Goal: Transaction & Acquisition: Purchase product/service

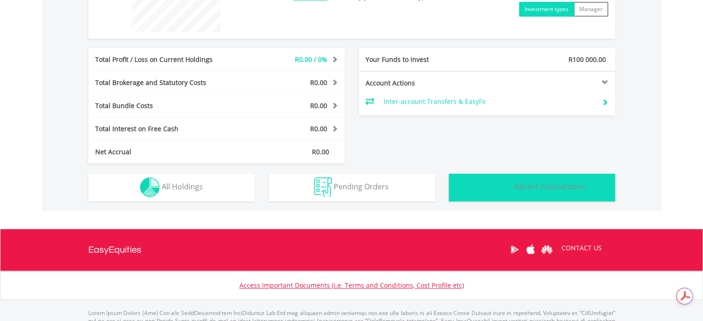
click at [483, 194] on img "button" at bounding box center [495, 187] width 35 height 20
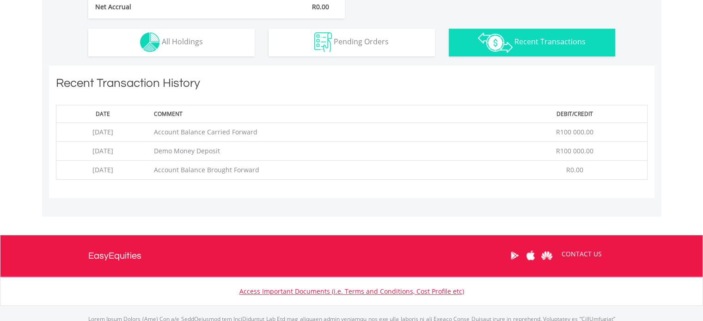
scroll to position [469, 0]
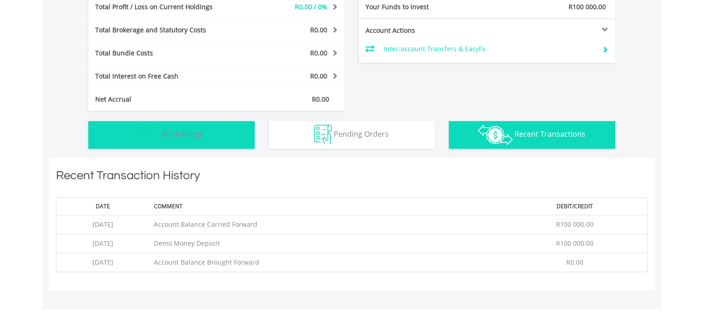
click at [197, 135] on span "All Holdings" at bounding box center [182, 134] width 41 height 10
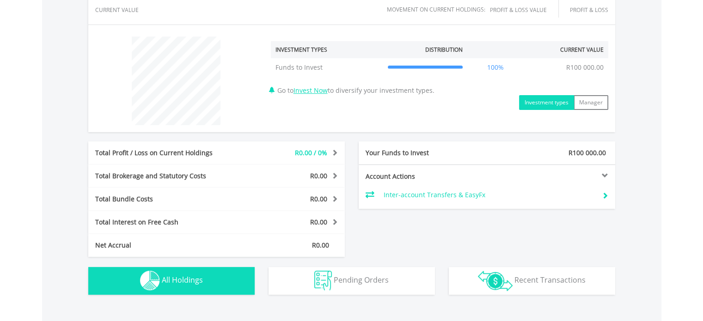
scroll to position [276, 0]
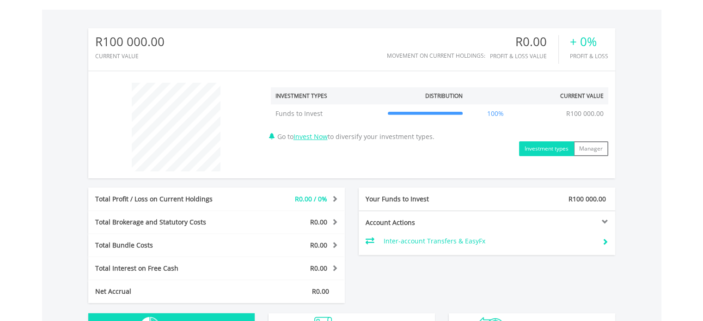
click at [550, 153] on button "Investment types" at bounding box center [546, 148] width 55 height 15
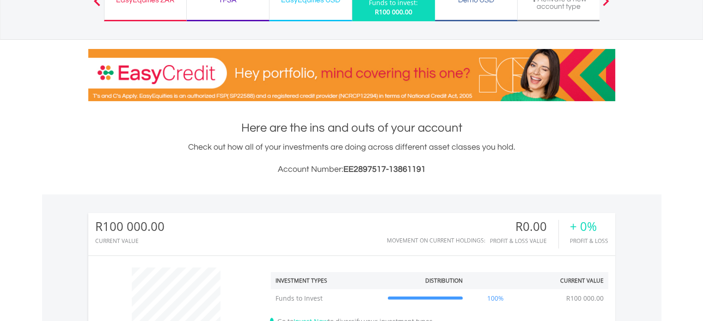
scroll to position [0, 0]
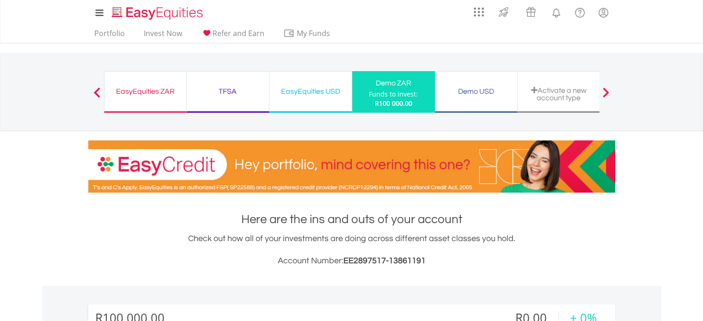
click at [459, 98] on div "Demo USD" at bounding box center [475, 91] width 71 height 13
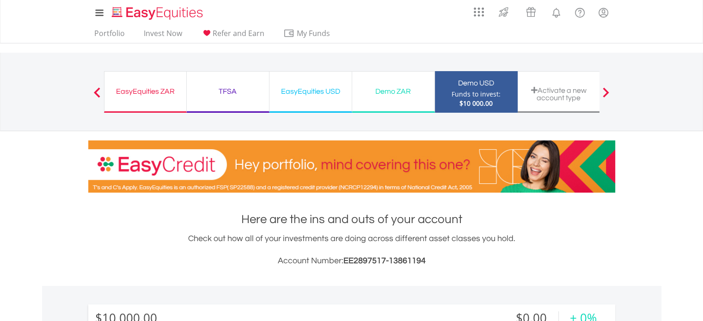
click at [127, 94] on div "EasyEquities ZAR" at bounding box center [145, 91] width 71 height 13
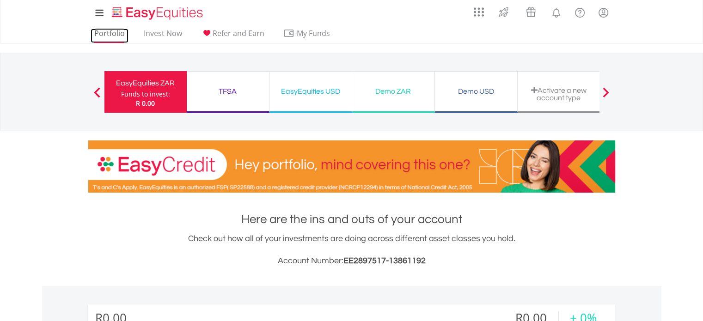
click at [102, 34] on link "Portfolio" at bounding box center [110, 36] width 38 height 14
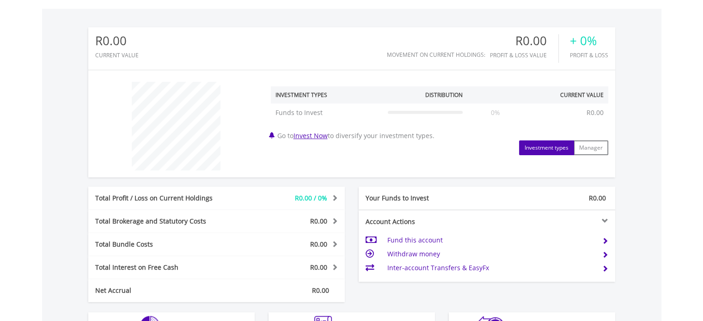
scroll to position [324, 0]
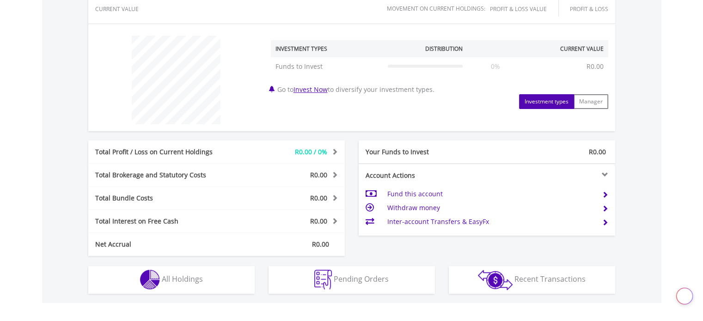
click at [414, 194] on td "Fund this account" at bounding box center [491, 194] width 208 height 14
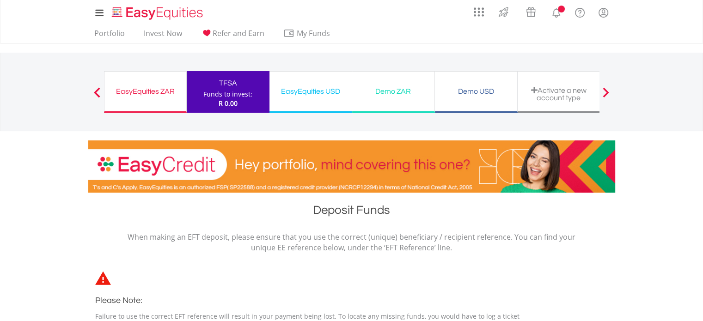
scroll to position [139, 0]
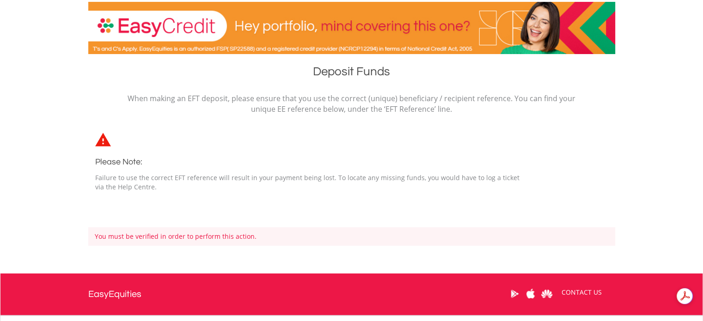
drag, startPoint x: 257, startPoint y: 178, endPoint x: 385, endPoint y: 184, distance: 127.3
click at [385, 184] on p "Failure to use the correct EFT reference will result in your payment being lost…" at bounding box center [312, 182] width 434 height 18
click at [385, 185] on p "Failure to use the correct EFT reference will result in your payment being lost…" at bounding box center [312, 182] width 434 height 18
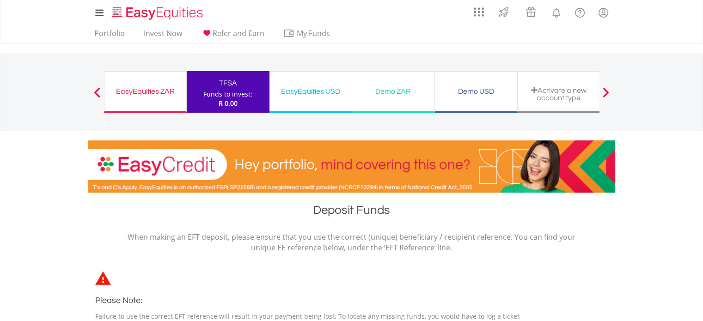
click at [135, 105] on div "EasyEquities ZAR Funds to invest: R 0.00" at bounding box center [145, 92] width 83 height 42
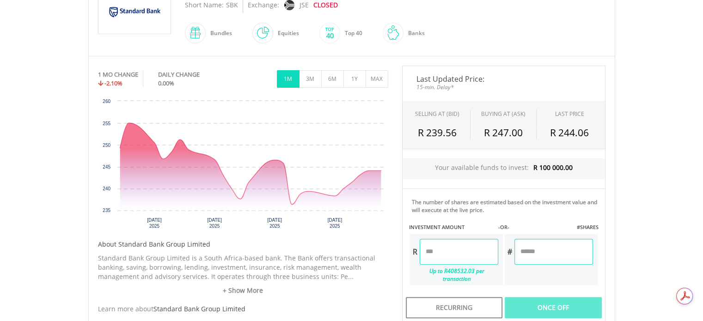
scroll to position [277, 0]
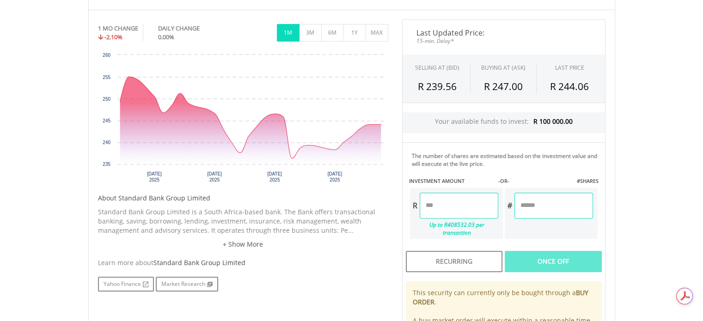
click at [450, 208] on input "number" at bounding box center [459, 206] width 79 height 26
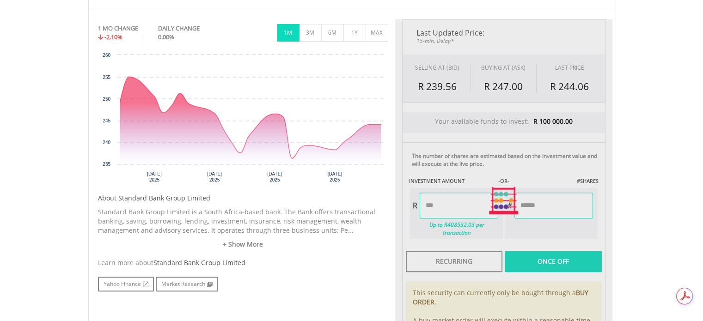
type input "******"
click at [385, 200] on h5 "About Standard Bank Group Limited" at bounding box center [243, 198] width 290 height 9
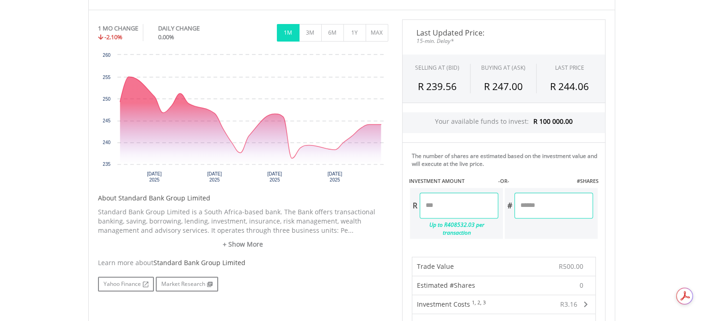
scroll to position [185, 0]
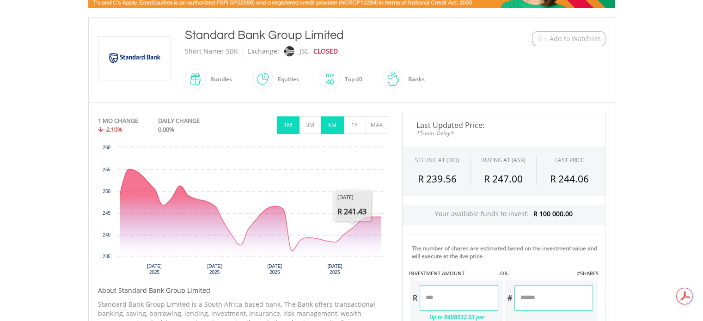
click at [337, 128] on button "6M" at bounding box center [332, 125] width 23 height 18
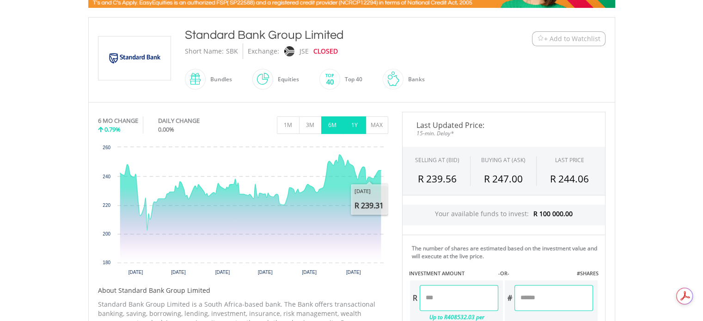
click at [354, 127] on button "1Y" at bounding box center [354, 125] width 23 height 18
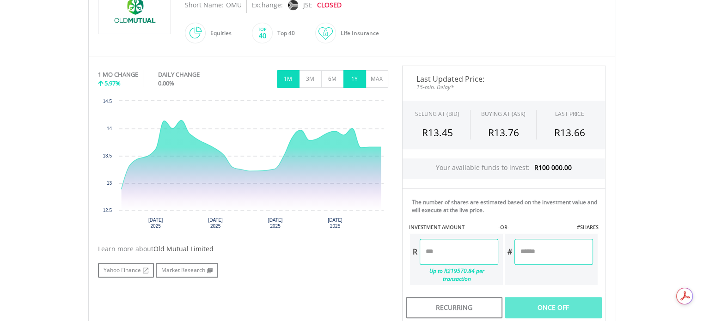
click at [354, 79] on button "1Y" at bounding box center [354, 79] width 23 height 18
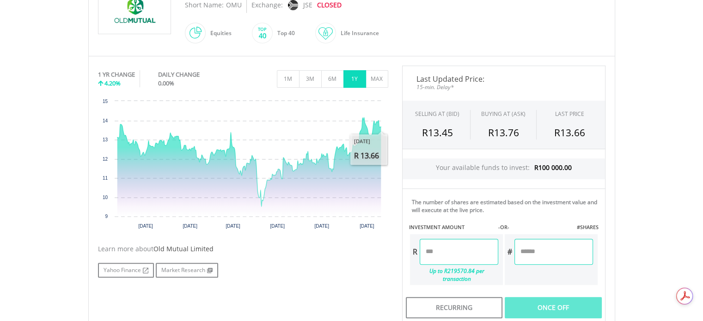
click at [472, 247] on input "number" at bounding box center [459, 252] width 79 height 26
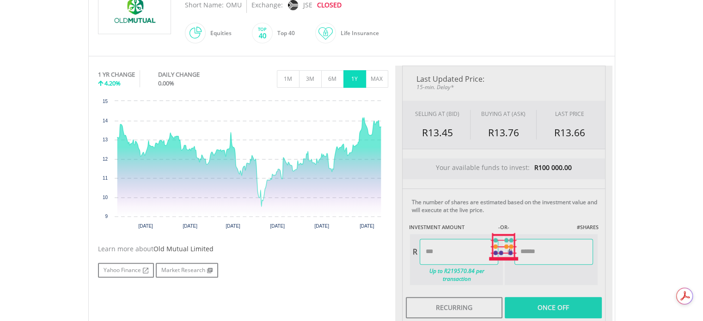
click at [386, 249] on div "Learn more about Old Mutual Limited" at bounding box center [243, 249] width 290 height 9
type input "******"
type input "*******"
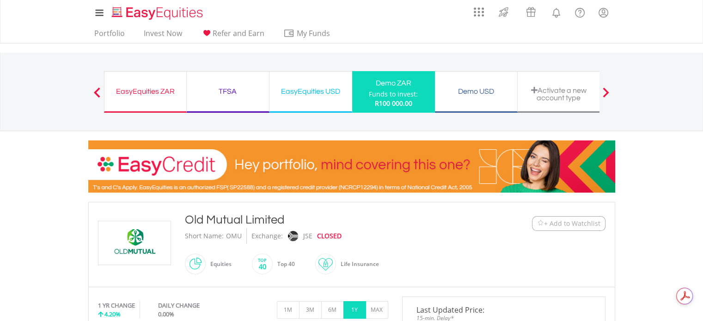
scroll to position [46, 0]
